Goal: Find contact information: Find contact information

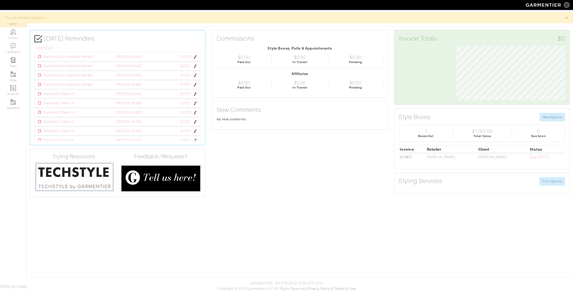
scroll to position [65, 138]
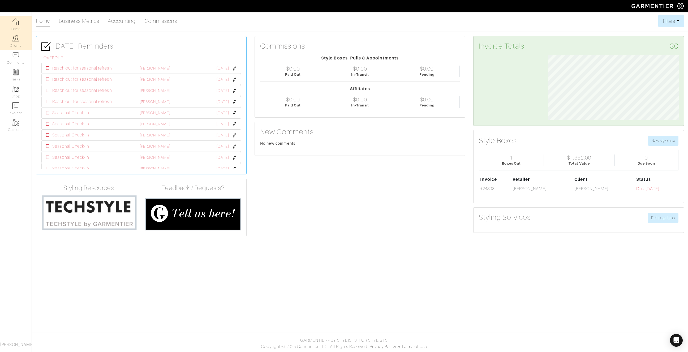
click at [27, 41] on link "Clients" at bounding box center [16, 41] width 32 height 17
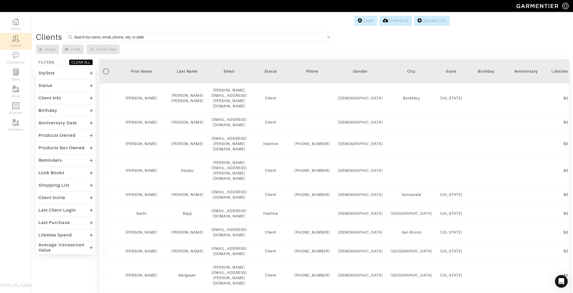
click at [82, 40] on form at bounding box center [199, 37] width 267 height 10
click at [84, 38] on input at bounding box center [200, 37] width 252 height 7
type input "meera"
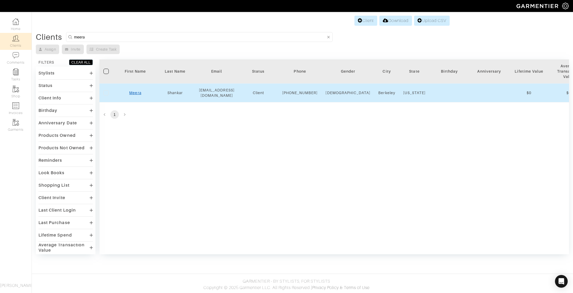
click at [135, 95] on link "Meera" at bounding box center [135, 93] width 12 height 4
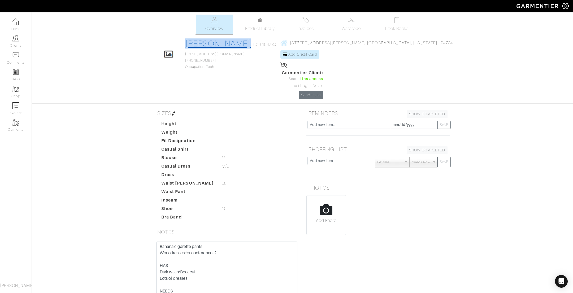
drag, startPoint x: 193, startPoint y: 43, endPoint x: 257, endPoint y: 44, distance: 63.7
click at [257, 44] on div "Click To Edit Meera Shankar ID: #104730 meerashankar1@gmail.com 203-982-9248 Oc…" at bounding box center [302, 68] width 303 height 61
copy link "Meera Shankar"
drag, startPoint x: 239, startPoint y: 59, endPoint x: 201, endPoint y: 61, distance: 37.2
click at [201, 61] on div "Click To Edit Meera Shankar ID: #104730 meerashankar1@gmail.com 203-982-9248 Oc…" at bounding box center [302, 68] width 303 height 61
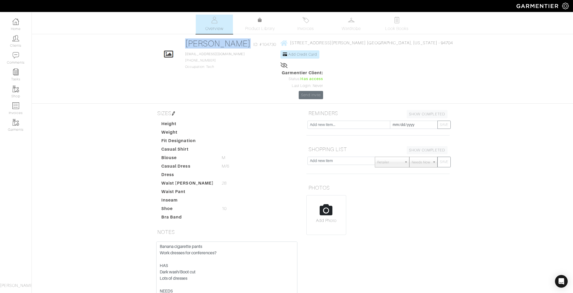
copy span "[PHONE_NUMBER]"
drag, startPoint x: 254, startPoint y: 53, endPoint x: 198, endPoint y: 54, distance: 55.7
click at [198, 54] on div "Click To Edit Meera Shankar ID: #104730 meerashankar1@gmail.com 203-982-9248 Oc…" at bounding box center [302, 68] width 303 height 61
copy link "[EMAIL_ADDRESS][DOMAIN_NAME]"
click at [329, 41] on span "2533 Milvia St Berkeley, California - 94704" at bounding box center [371, 43] width 163 height 5
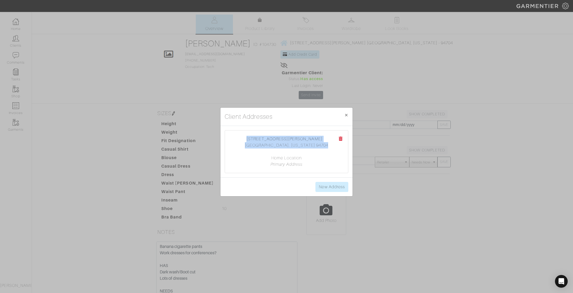
drag, startPoint x: 269, startPoint y: 137, endPoint x: 329, endPoint y: 144, distance: 60.9
click at [329, 144] on center "2533 Milvia St Berkeley, California 94704 Home Location Primary Address" at bounding box center [286, 152] width 113 height 32
copy center "2533 Milvia St Berkeley, California 94704"
